Goal: Information Seeking & Learning: Check status

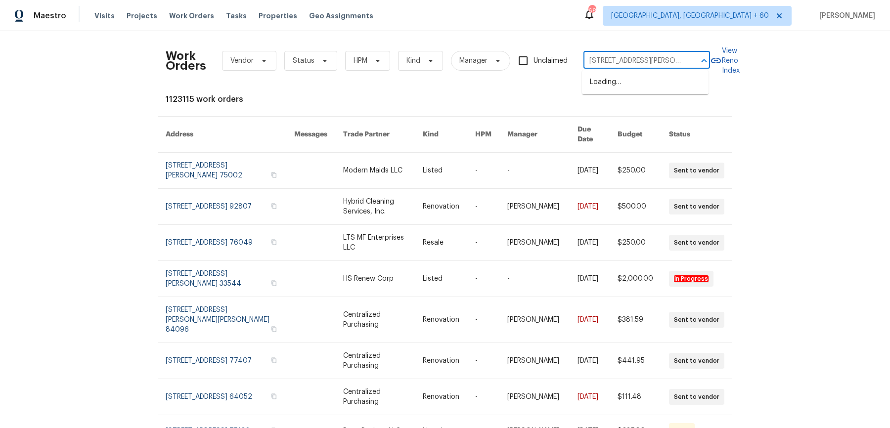
scroll to position [0, 27]
click at [653, 83] on li "[STREET_ADDRESS][PERSON_NAME]" at bounding box center [645, 87] width 127 height 27
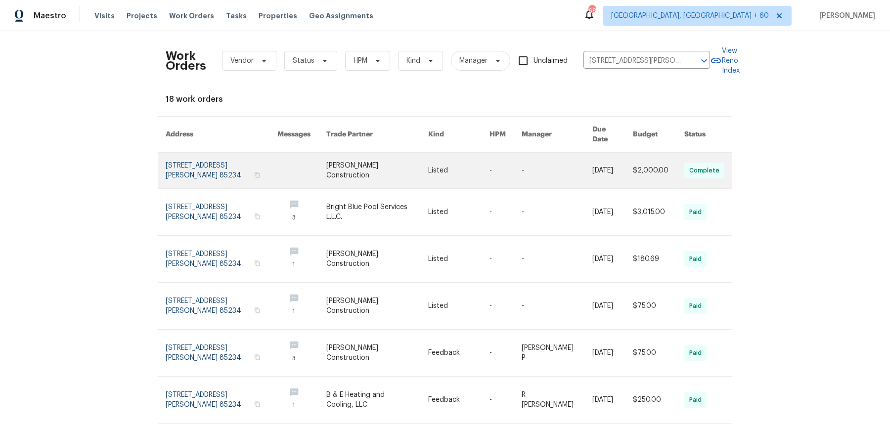
click at [606, 157] on link at bounding box center [612, 171] width 41 height 36
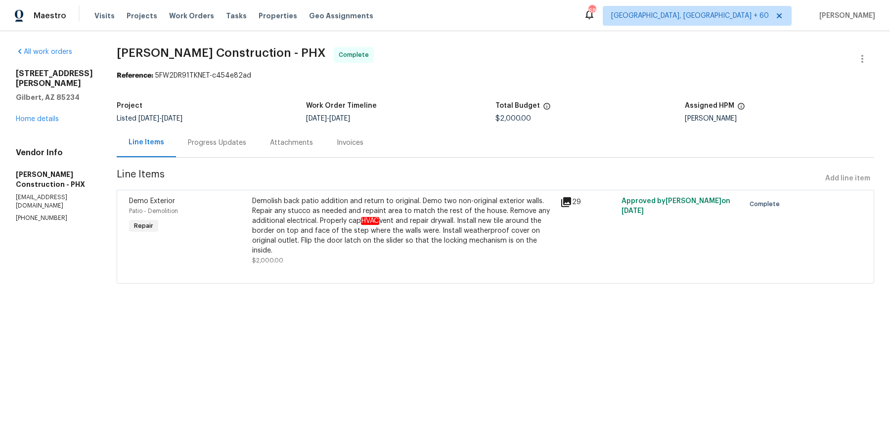
click at [52, 124] on div "All work orders [STREET_ADDRESS][PERSON_NAME] Home details Vendor Info [PERSON_…" at bounding box center [54, 135] width 77 height 176
click at [51, 119] on link "Home details" at bounding box center [37, 119] width 43 height 7
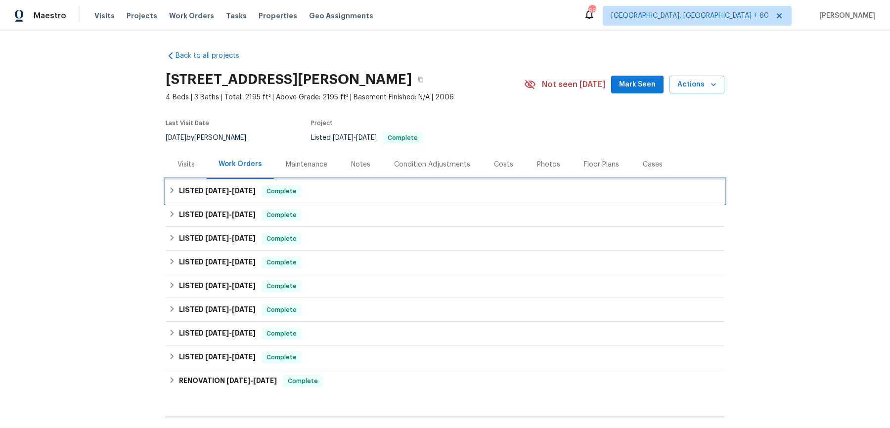
click at [324, 186] on div "LISTED [DATE] - [DATE] Complete" at bounding box center [445, 191] width 553 height 12
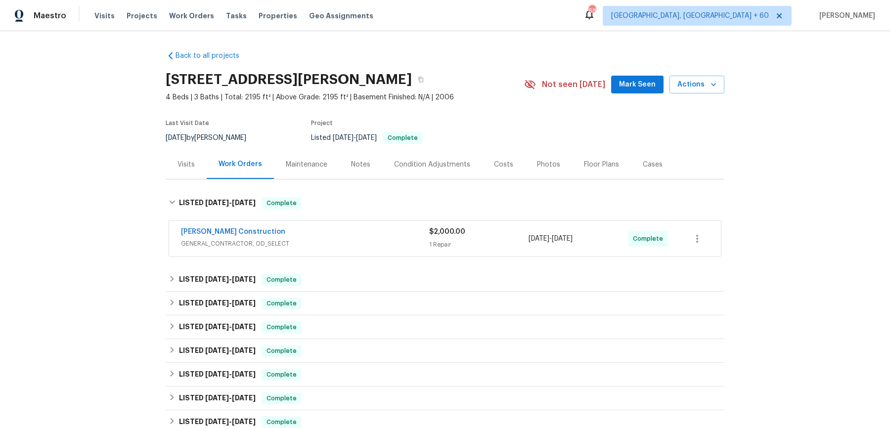
click at [330, 236] on div "[PERSON_NAME] Construction" at bounding box center [305, 233] width 248 height 12
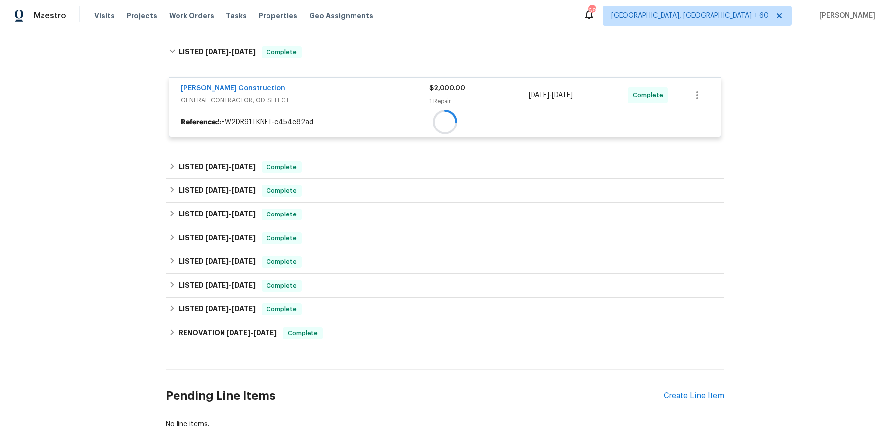
scroll to position [175, 0]
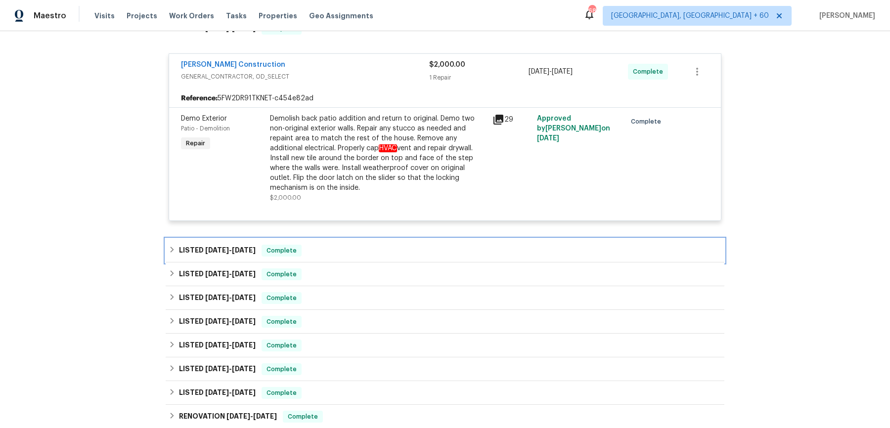
click at [324, 247] on div "LISTED [DATE] - [DATE] Complete" at bounding box center [445, 251] width 559 height 24
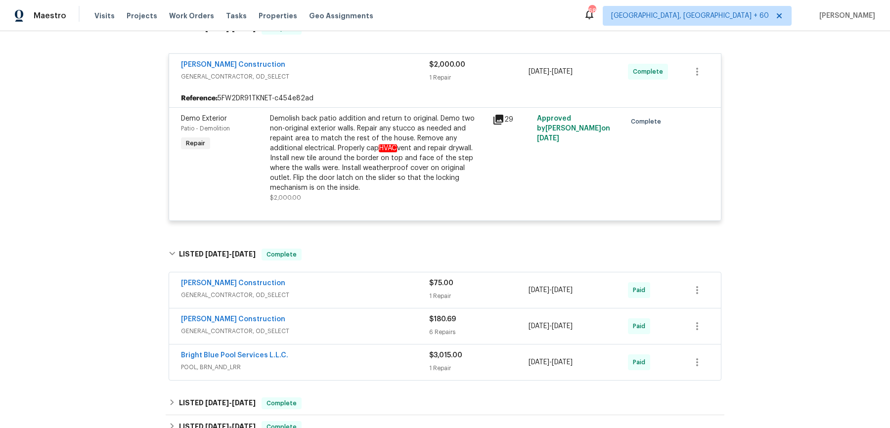
click at [333, 290] on span "GENERAL_CONTRACTOR, OD_SELECT" at bounding box center [305, 295] width 248 height 10
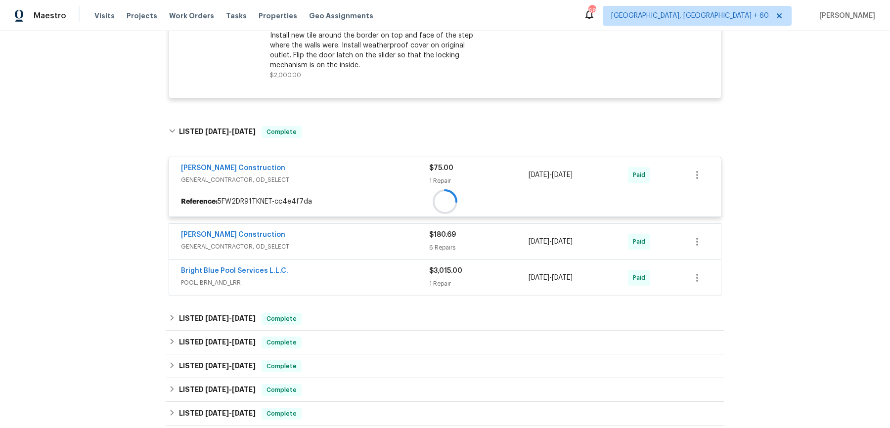
scroll to position [314, 0]
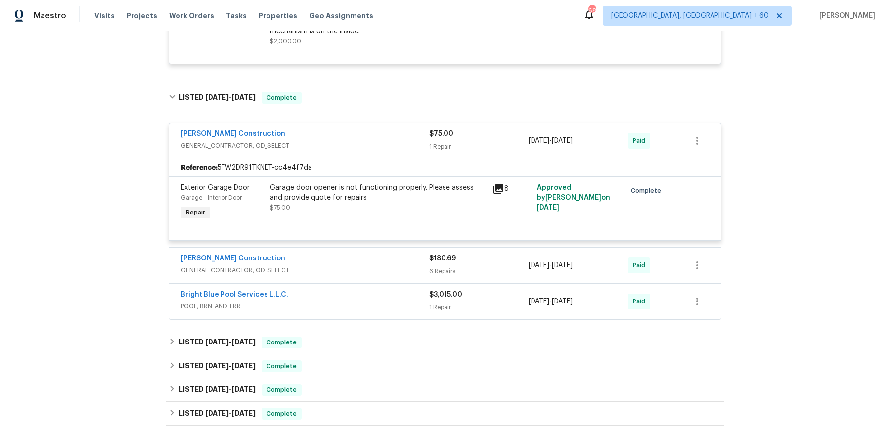
click at [342, 265] on span "GENERAL_CONTRACTOR, OD_SELECT" at bounding box center [305, 270] width 248 height 10
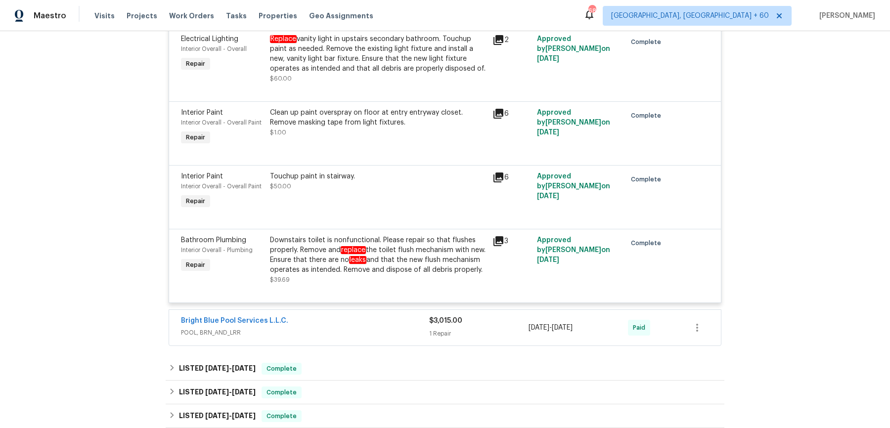
scroll to position [758, 0]
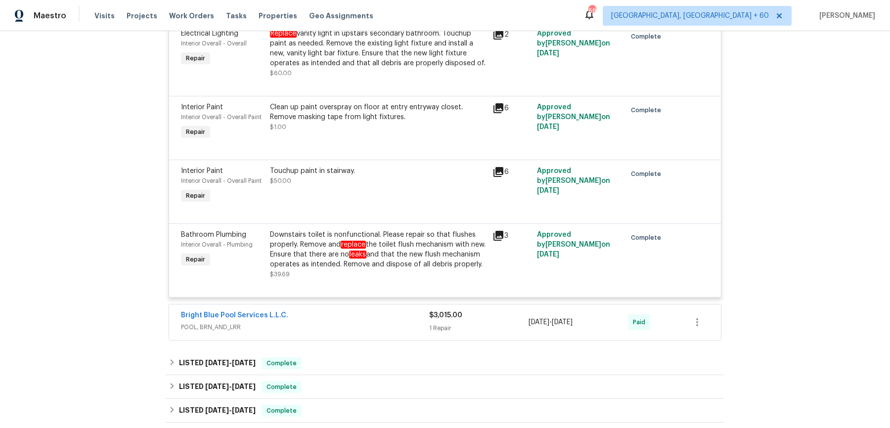
click at [337, 317] on div "Bright Blue Pool Services L.L.C. POOL, BRN_AND_LRR $3,015.00 1 Repair [DATE] - …" at bounding box center [445, 323] width 552 height 36
click at [336, 322] on div "Bright Blue Pool Services L.L.C." at bounding box center [305, 316] width 248 height 12
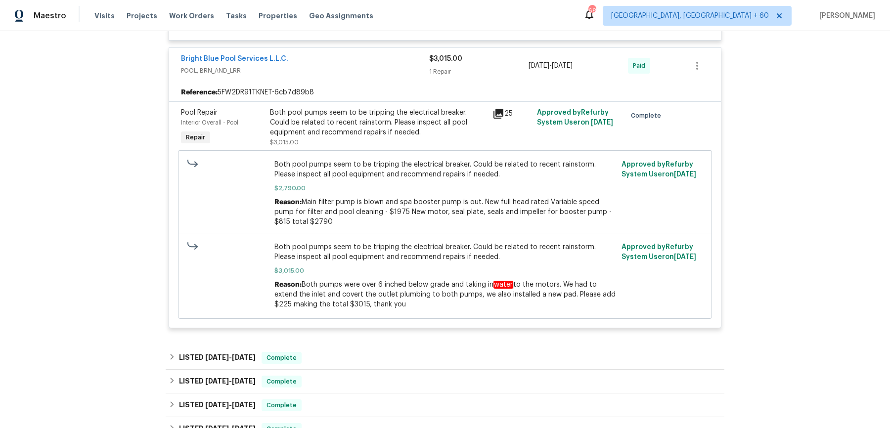
scroll to position [1045, 0]
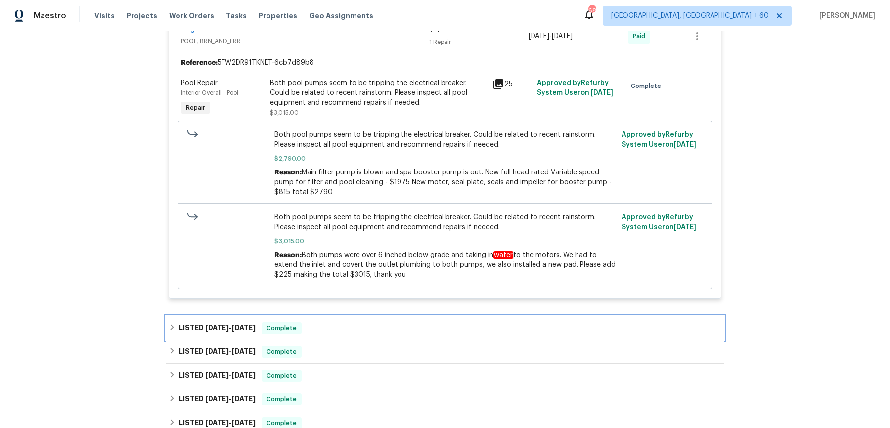
click at [336, 328] on div "LISTED [DATE] - [DATE] Complete" at bounding box center [445, 328] width 559 height 24
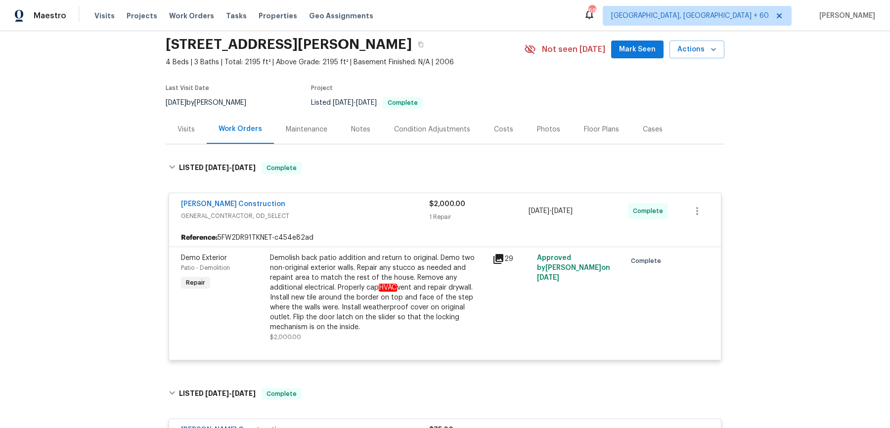
scroll to position [0, 0]
